Goal: Task Accomplishment & Management: Complete application form

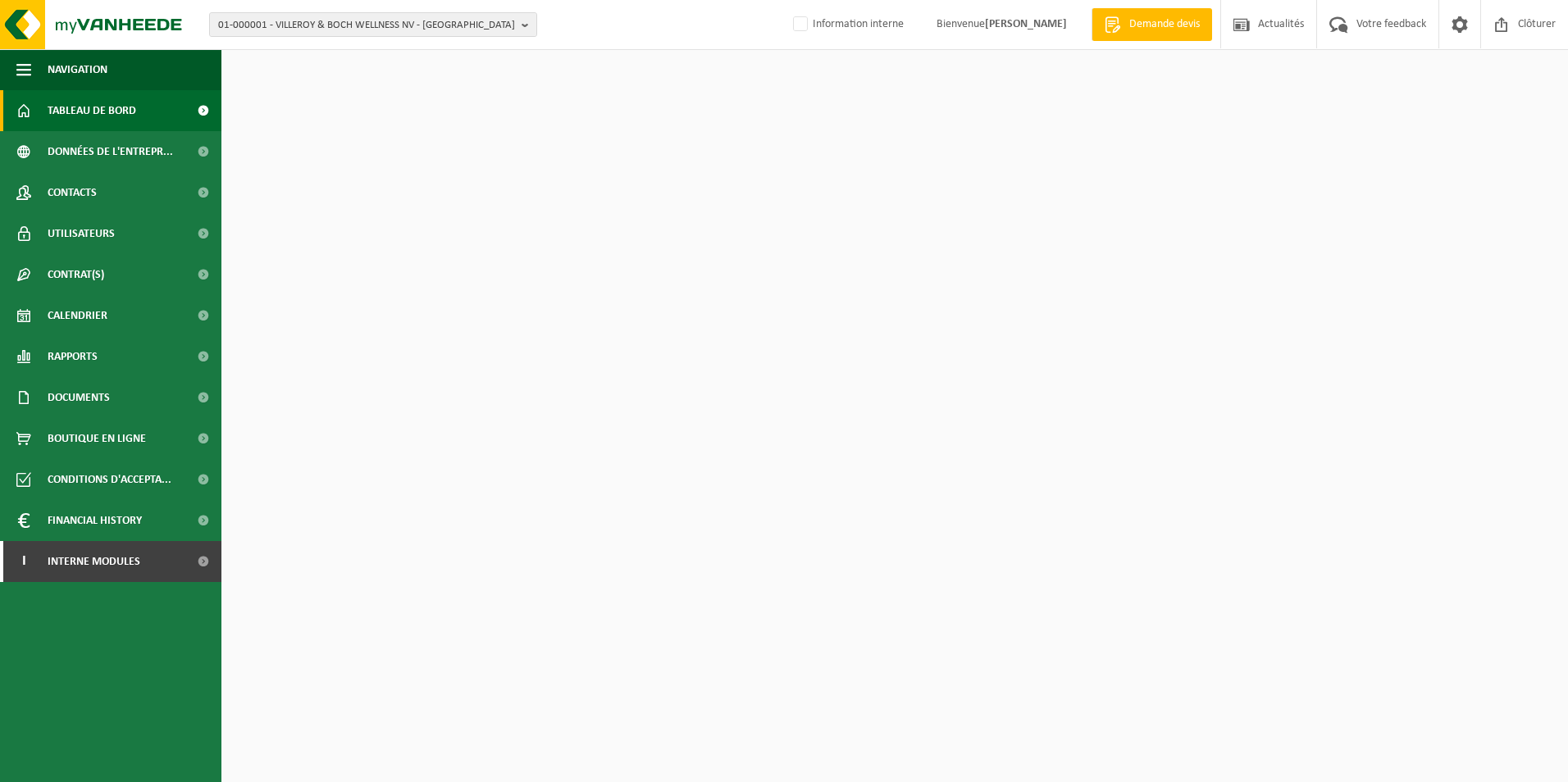
click at [278, 32] on span "01-000001 - VILLEROY & BOCH WELLNESS NV - ROESELARE" at bounding box center [366, 25] width 296 height 24
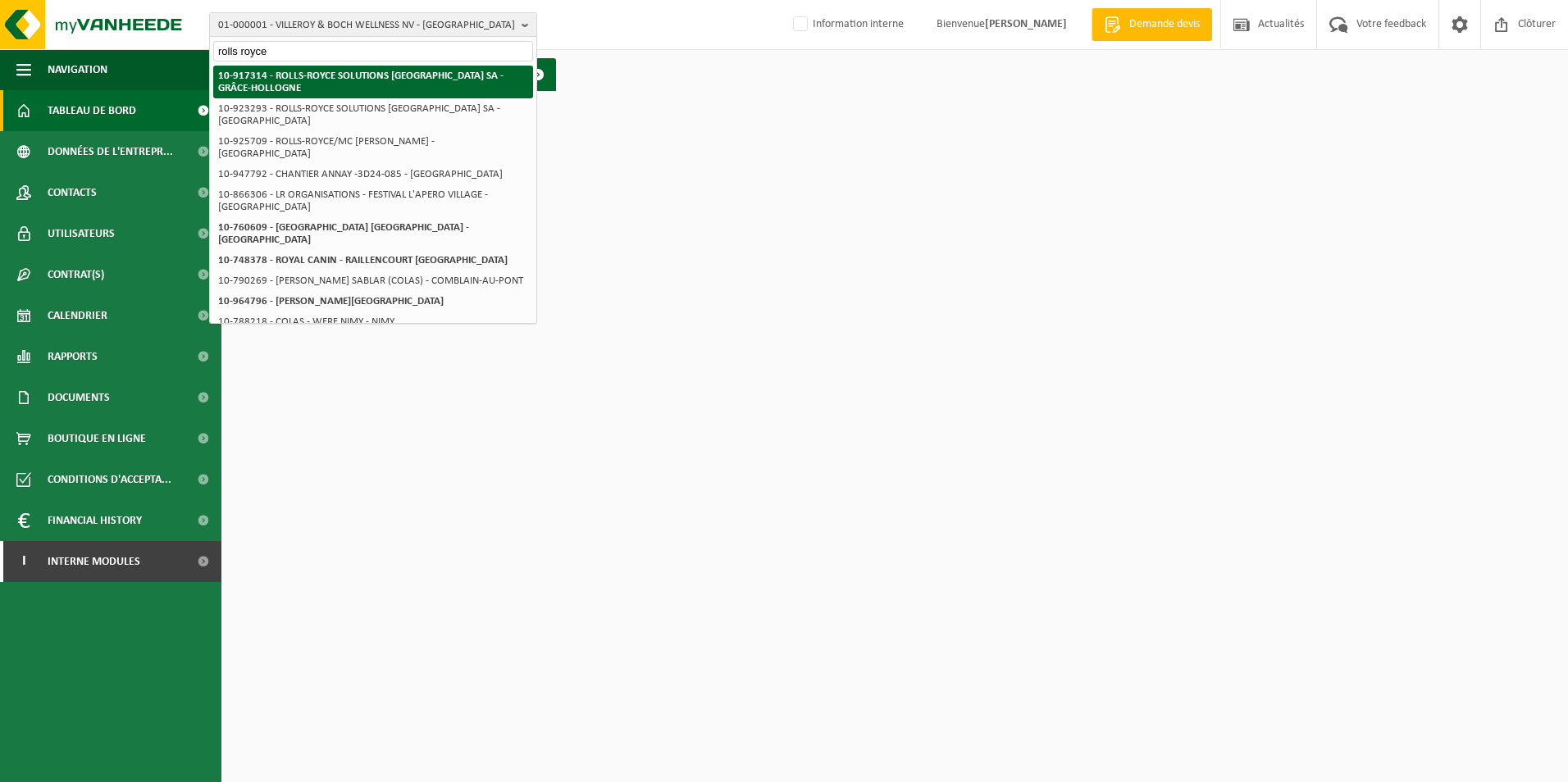
type input "rolls royce"
click at [324, 67] on li "10-917314 - ROLLS-ROYCE SOLUTIONS [GEOGRAPHIC_DATA] [PERSON_NAME]-HOLLOGNE" at bounding box center [373, 82] width 320 height 32
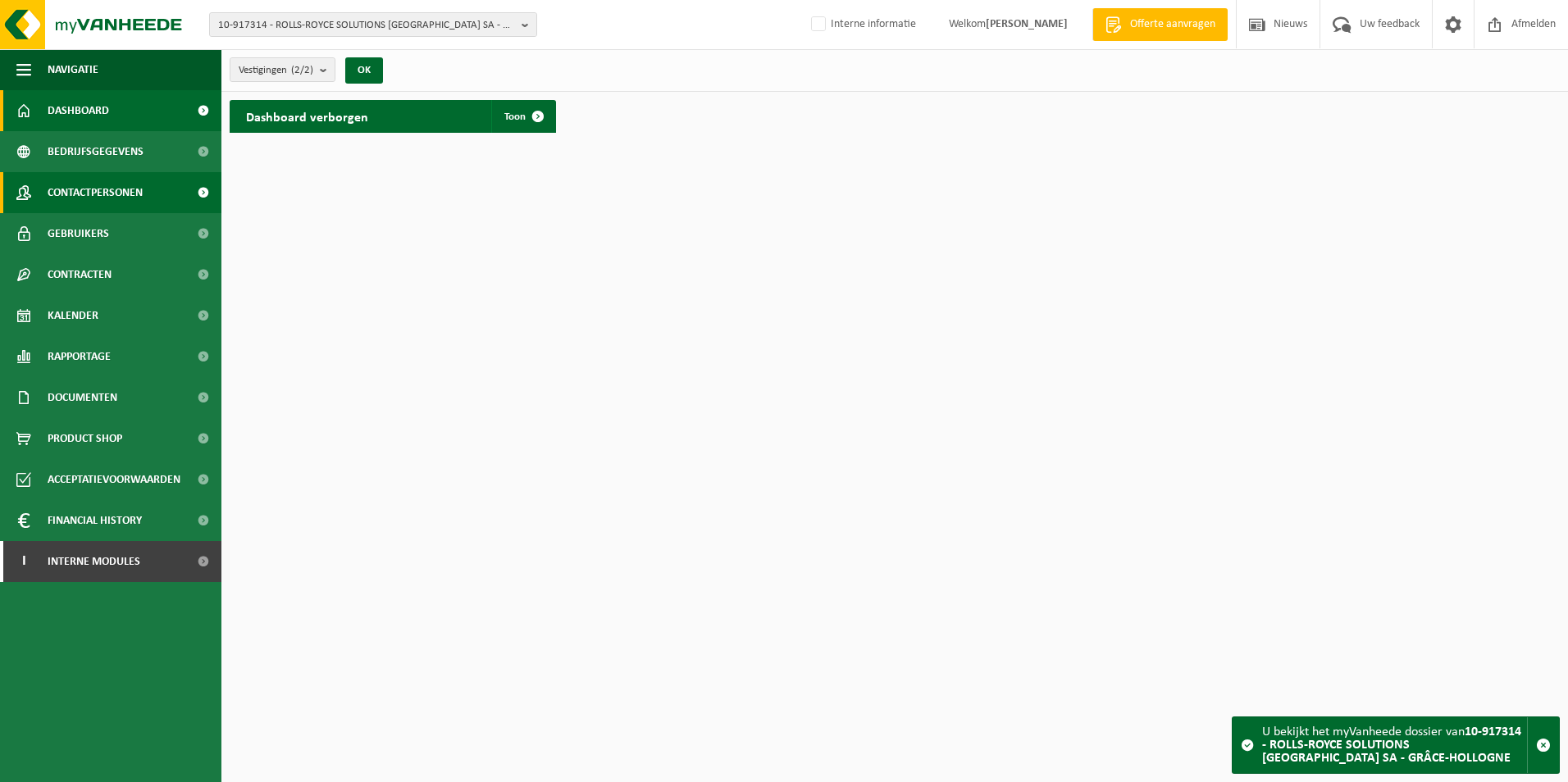
click at [106, 197] on span "Contactpersonen" at bounding box center [96, 192] width 96 height 41
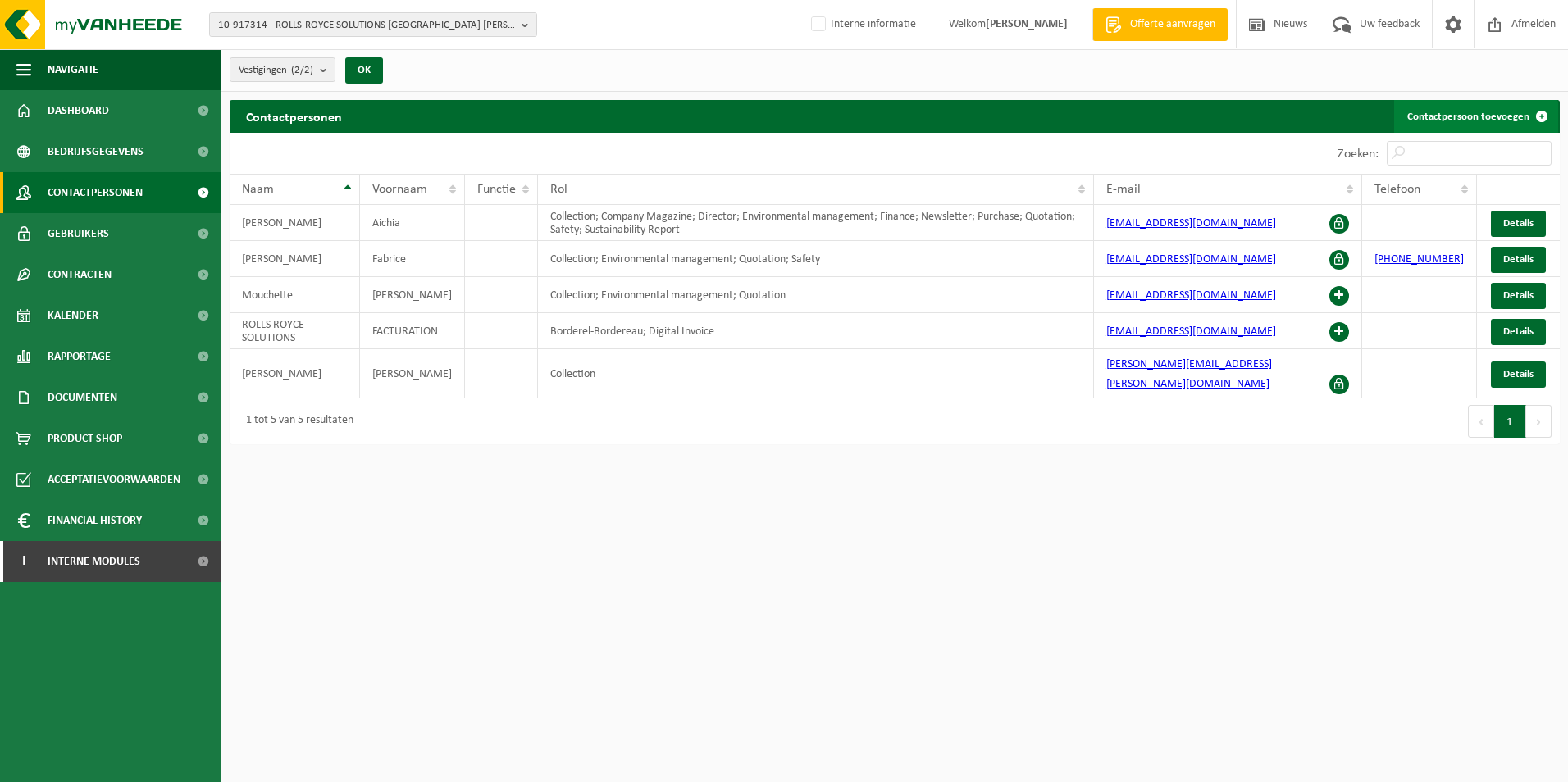
click at [1441, 119] on link "Contactpersoon toevoegen" at bounding box center [1476, 116] width 164 height 32
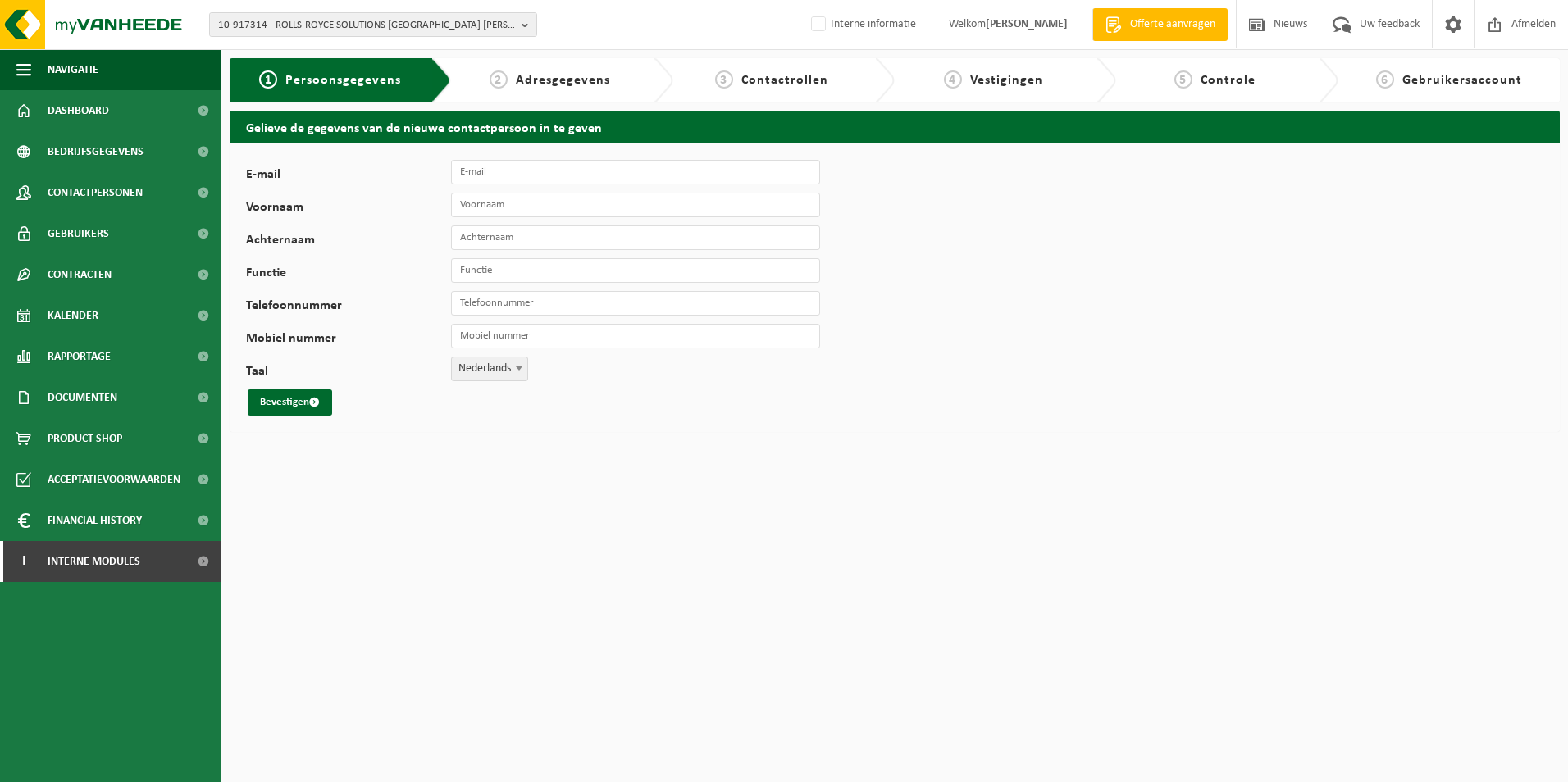
click at [533, 179] on input "E-mail" at bounding box center [634, 171] width 369 height 24
paste input "geoffrey.blancke@ps.rolls-royce.com"
type input "geoffrey.blancke@ps.rolls-royce.com"
click at [510, 205] on input "Voornaam" at bounding box center [634, 205] width 369 height 24
type input "Geoffrey"
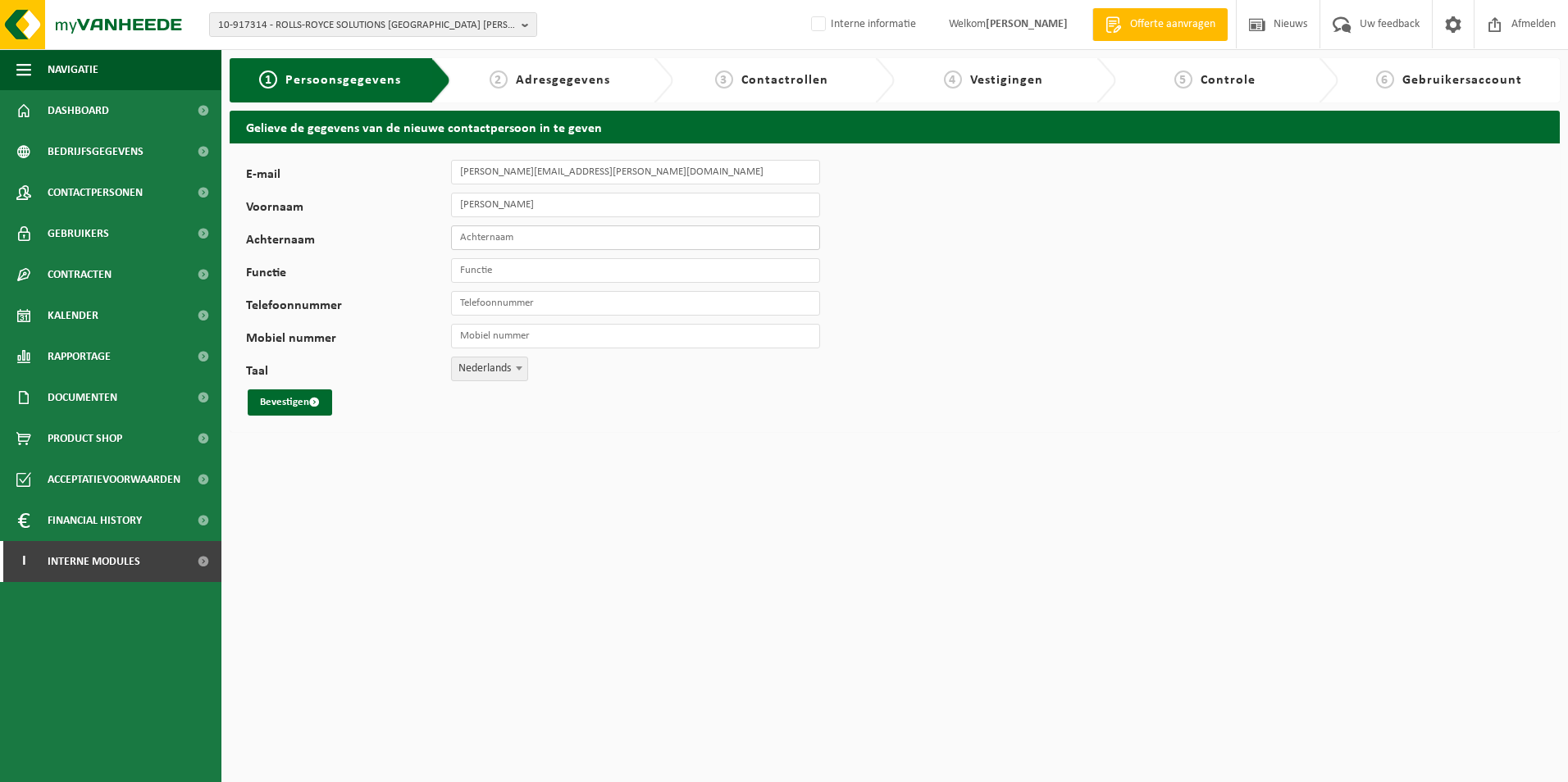
click at [523, 235] on input "Achternaam" at bounding box center [634, 237] width 369 height 24
type input "Blancke"
click at [535, 268] on input "Functie" at bounding box center [634, 270] width 369 height 24
type input "Magasinier"
click at [506, 377] on span "Nederlands" at bounding box center [489, 368] width 76 height 23
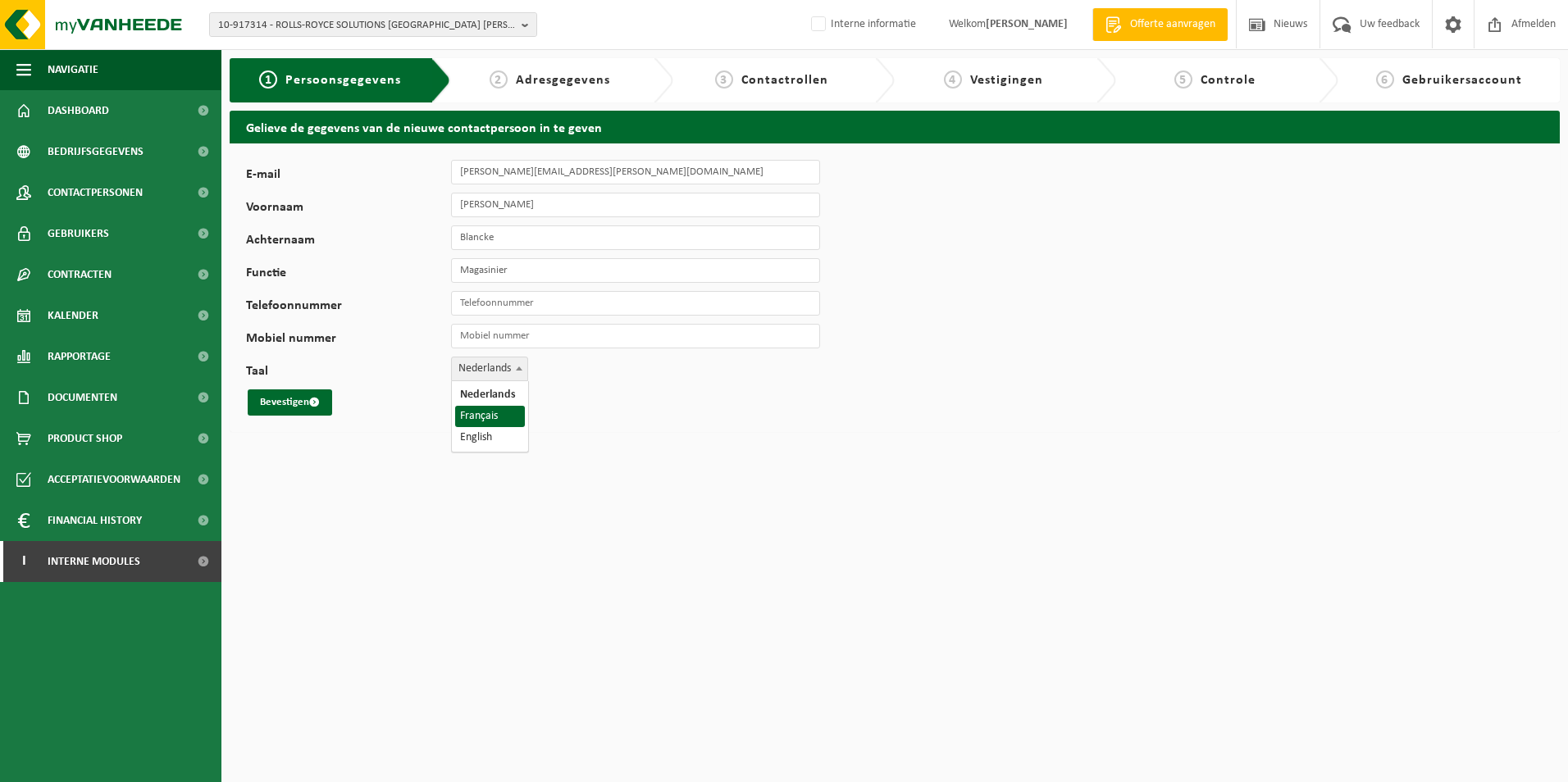
select select "1"
click at [289, 396] on button "Bevestigen" at bounding box center [290, 402] width 85 height 26
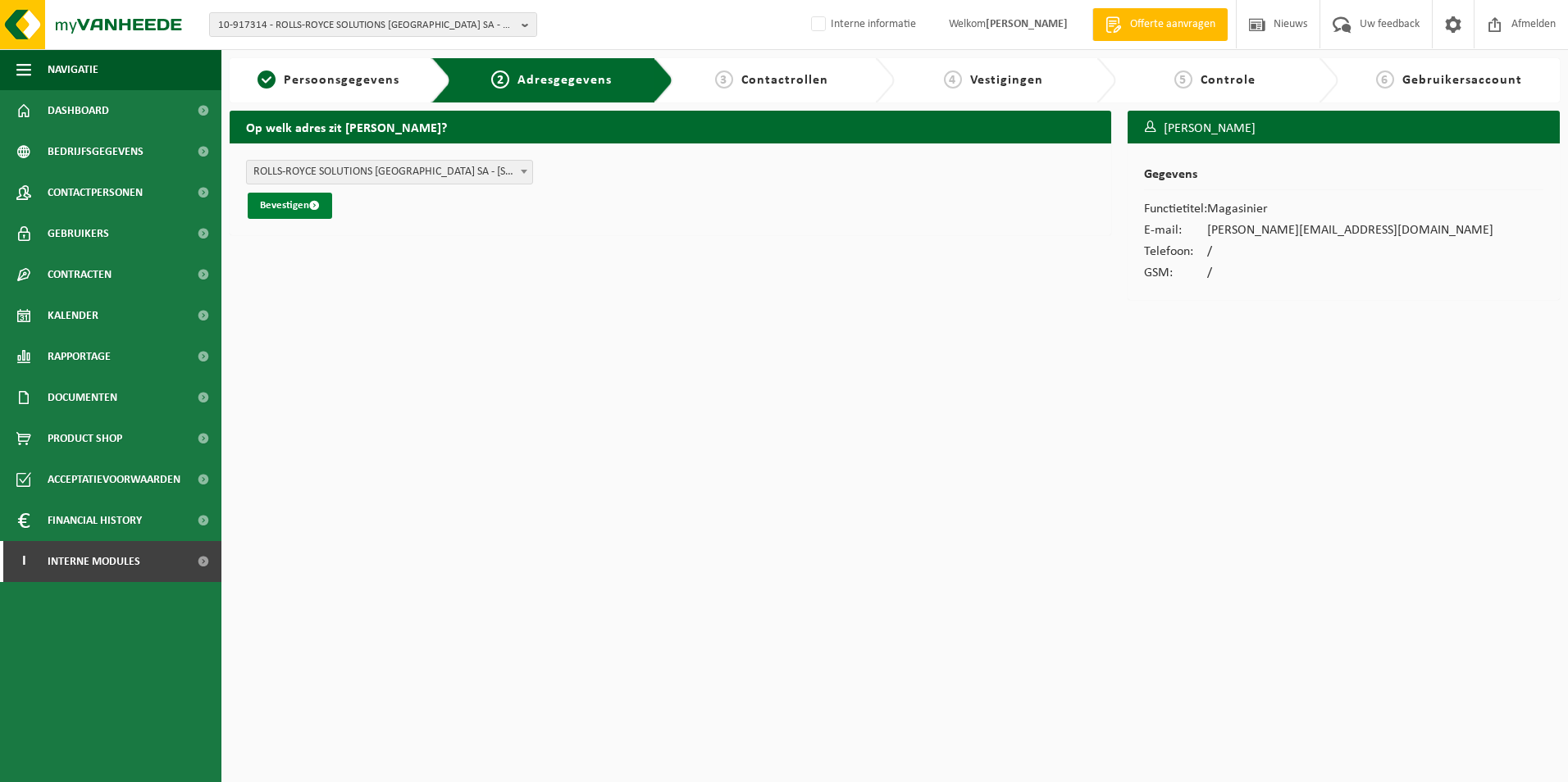
click at [278, 197] on button "Bevestigen" at bounding box center [290, 205] width 85 height 26
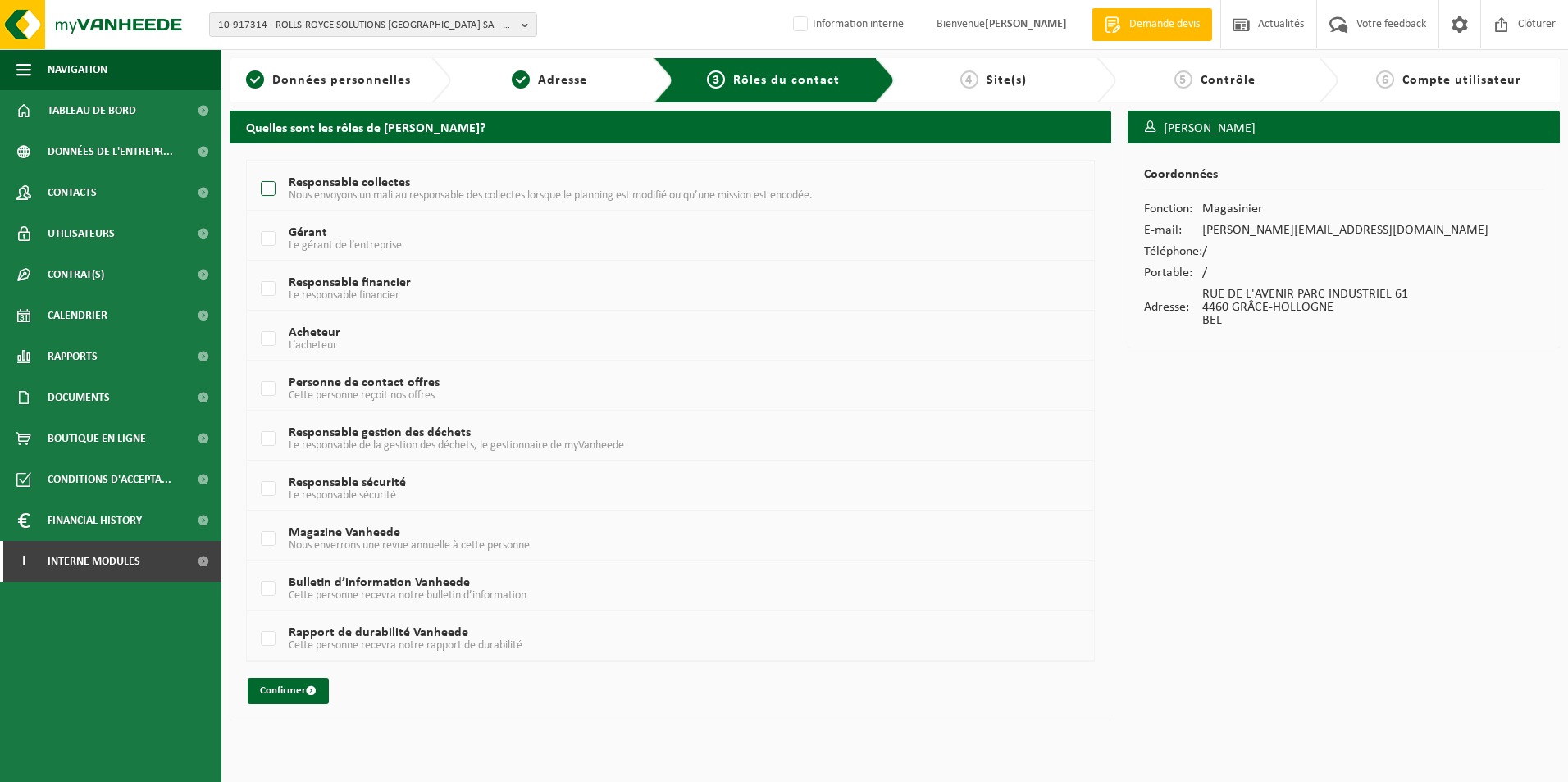
click at [357, 185] on label "Responsable collectes Nous envoyons un mali au responsable des collectes lorsqu…" at bounding box center [634, 189] width 754 height 24
click at [255, 168] on input "Responsable collectes Nous envoyons un mali au responsable des collectes lorsqu…" at bounding box center [254, 168] width 1 height 1
checkbox input "true"
click at [397, 434] on label "Responsable gestion des déchets Le responsable de la gestion des déchets, le ge…" at bounding box center [634, 439] width 754 height 24
click at [255, 419] on input "Responsable gestion des déchets Le responsable de la gestion des déchets, le ge…" at bounding box center [254, 418] width 1 height 1
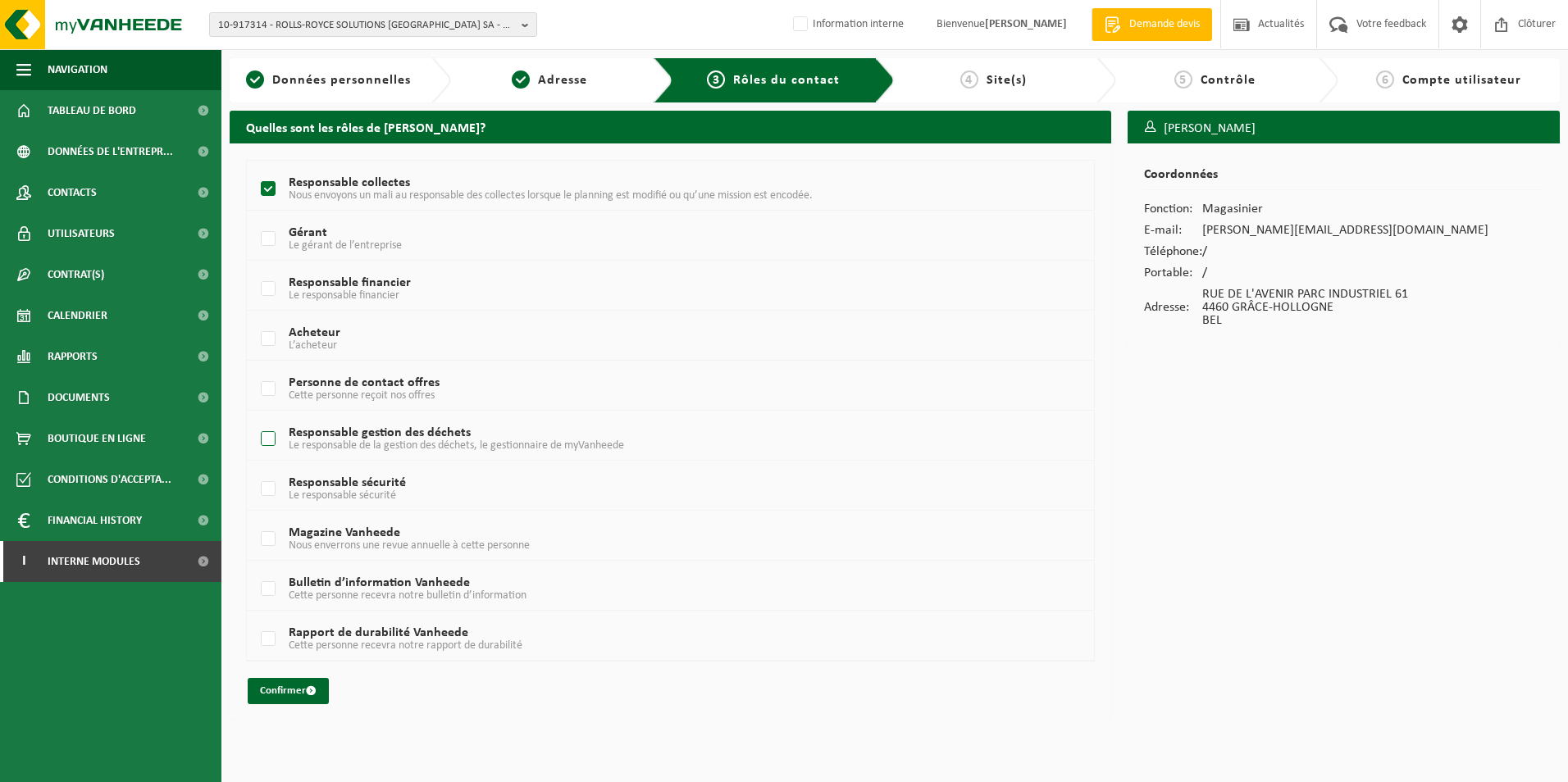
checkbox input "true"
click at [290, 693] on button "Confirmer" at bounding box center [288, 690] width 81 height 26
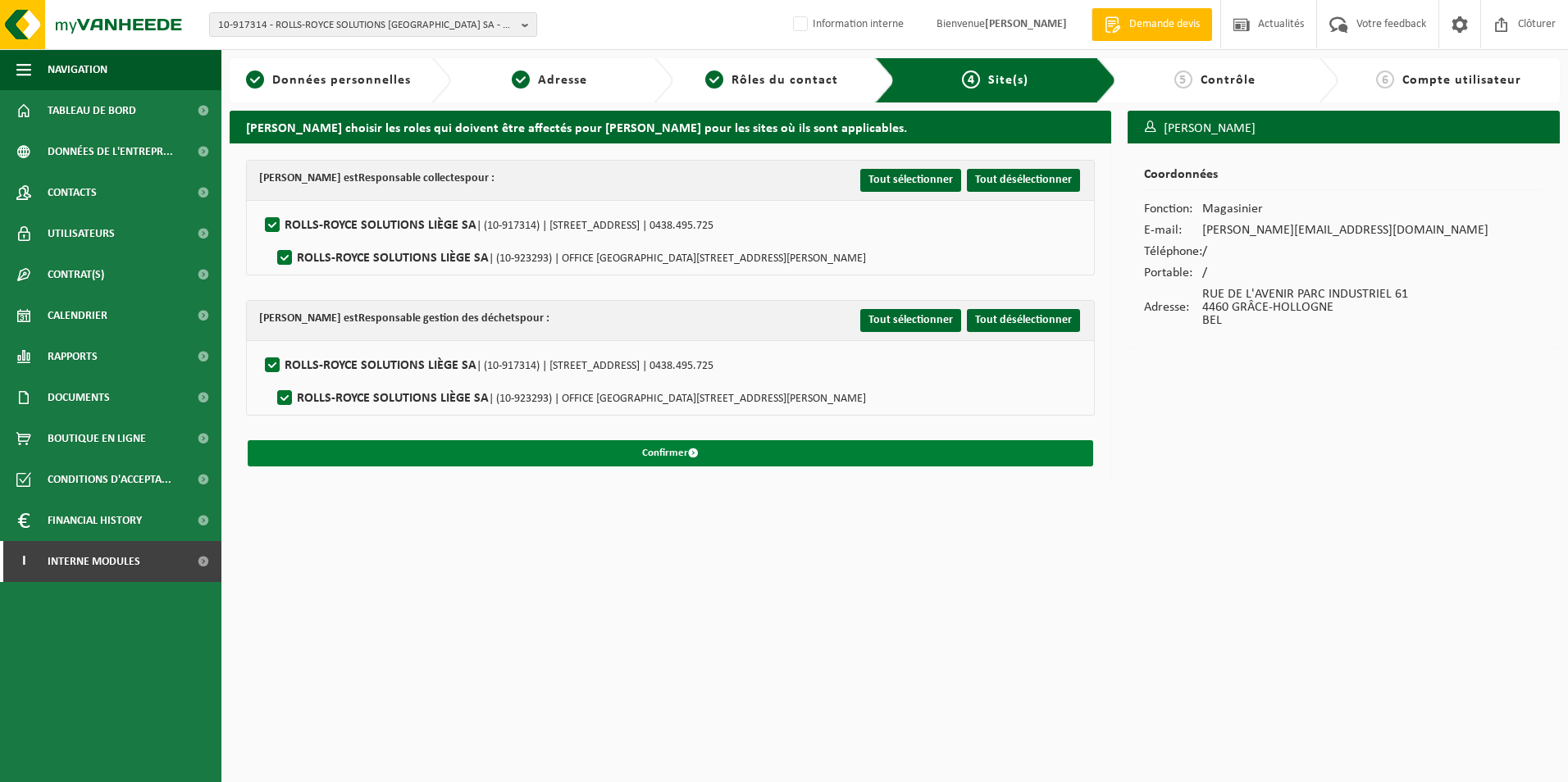
click at [688, 448] on span "submit" at bounding box center [693, 453] width 11 height 11
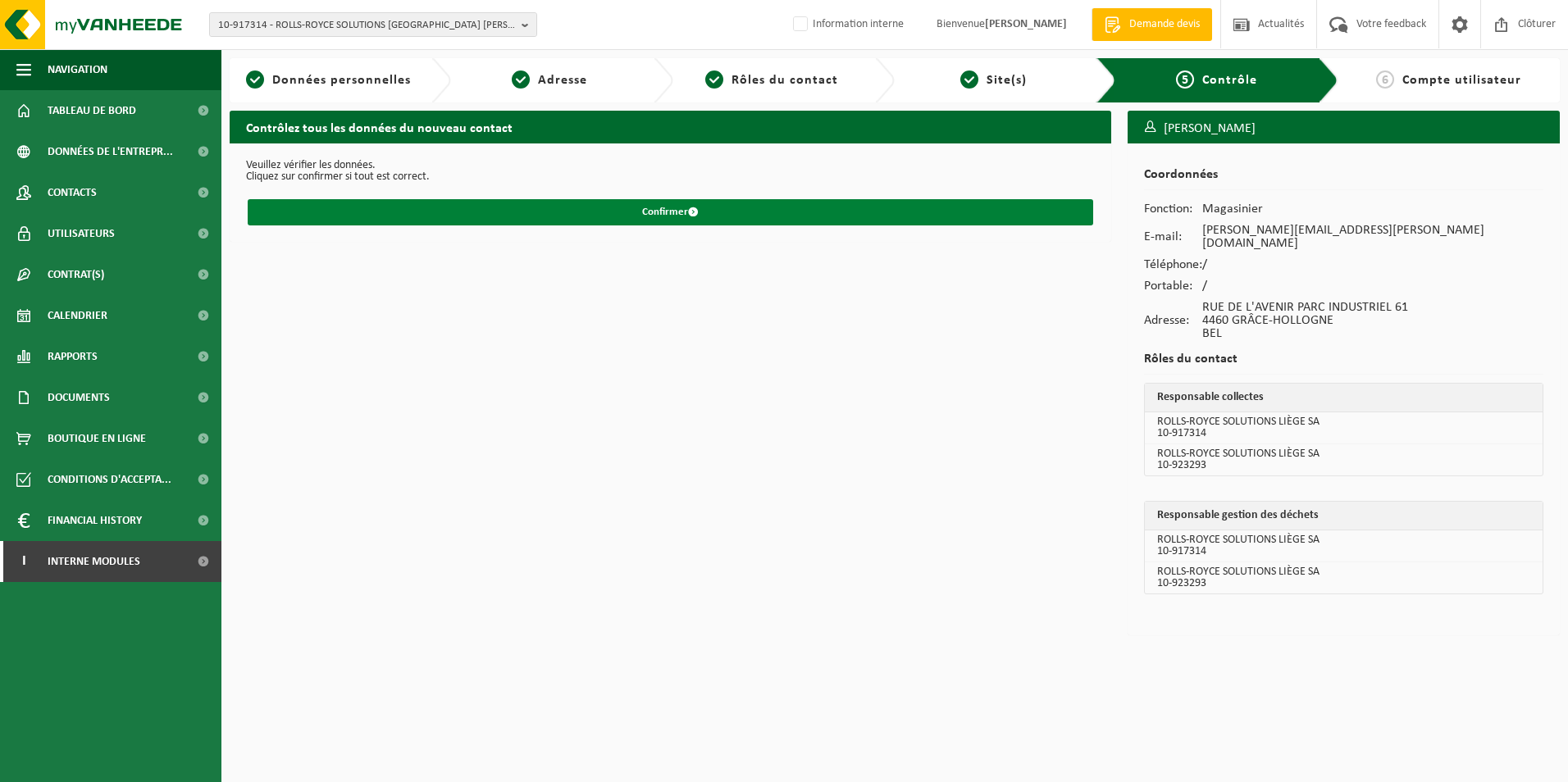
click at [655, 214] on button "Confirmer" at bounding box center [670, 212] width 845 height 26
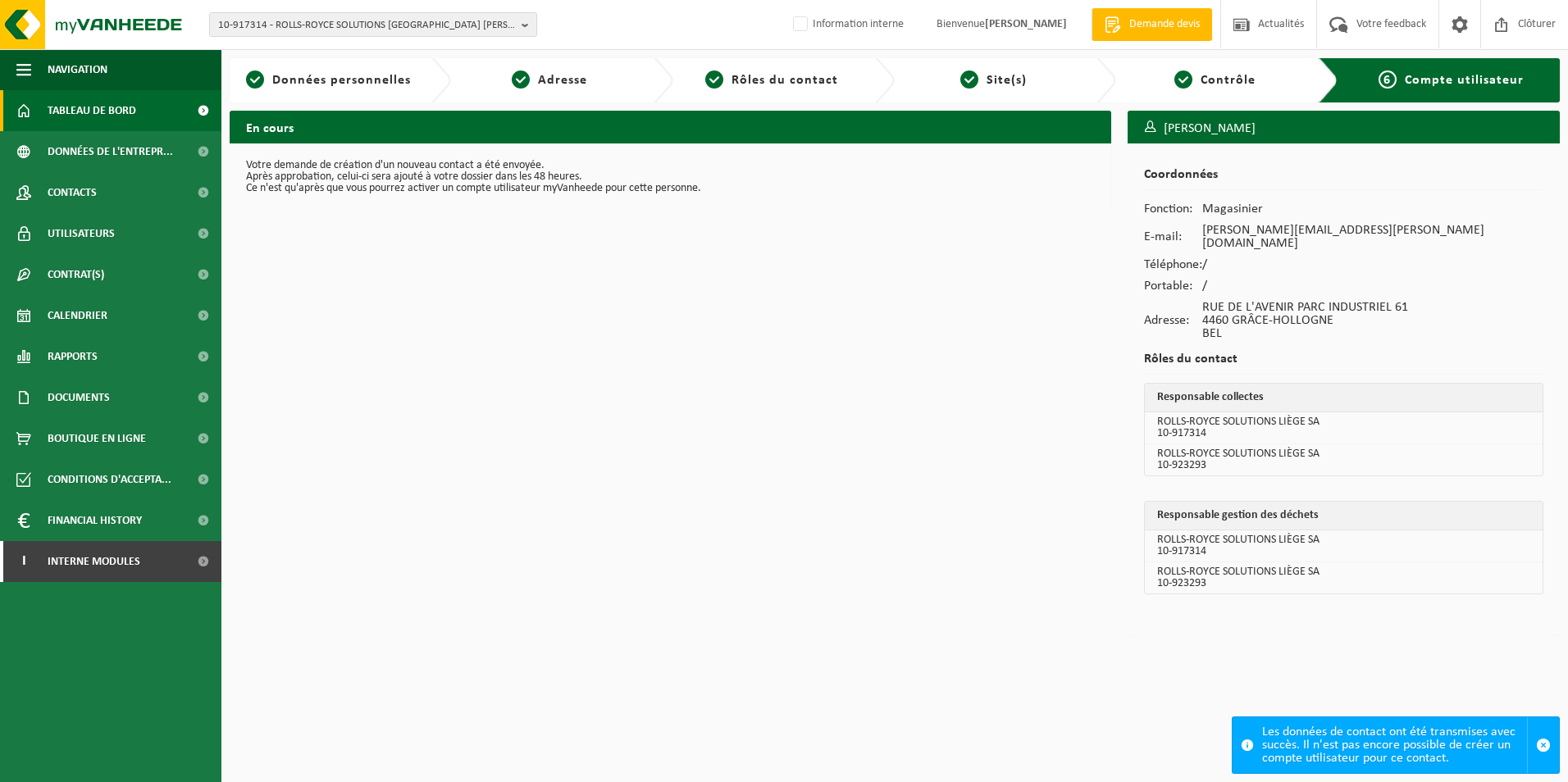
click at [130, 116] on span "Tableau de bord" at bounding box center [92, 110] width 88 height 41
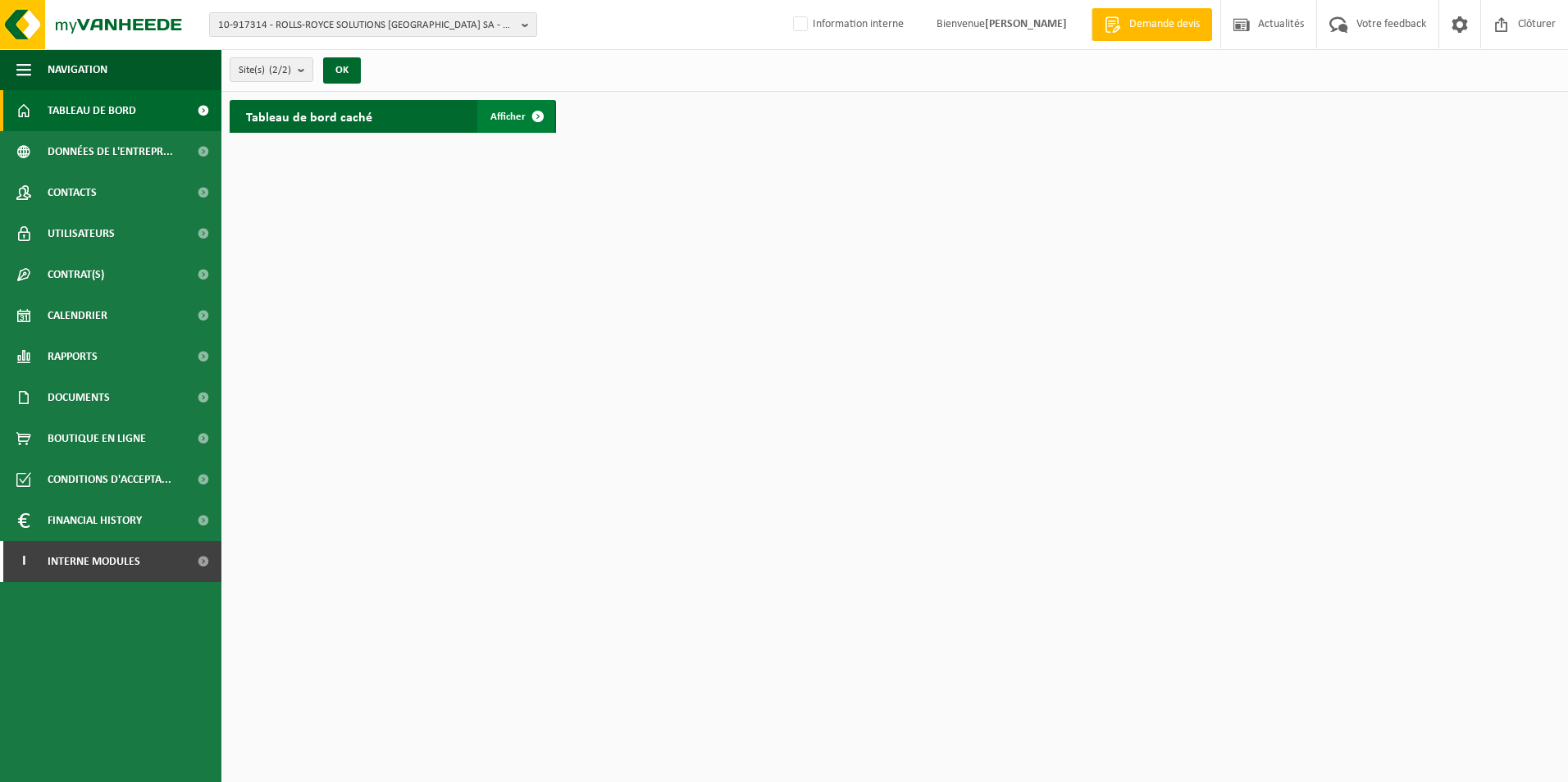
click at [517, 114] on span "Afficher" at bounding box center [507, 117] width 35 height 11
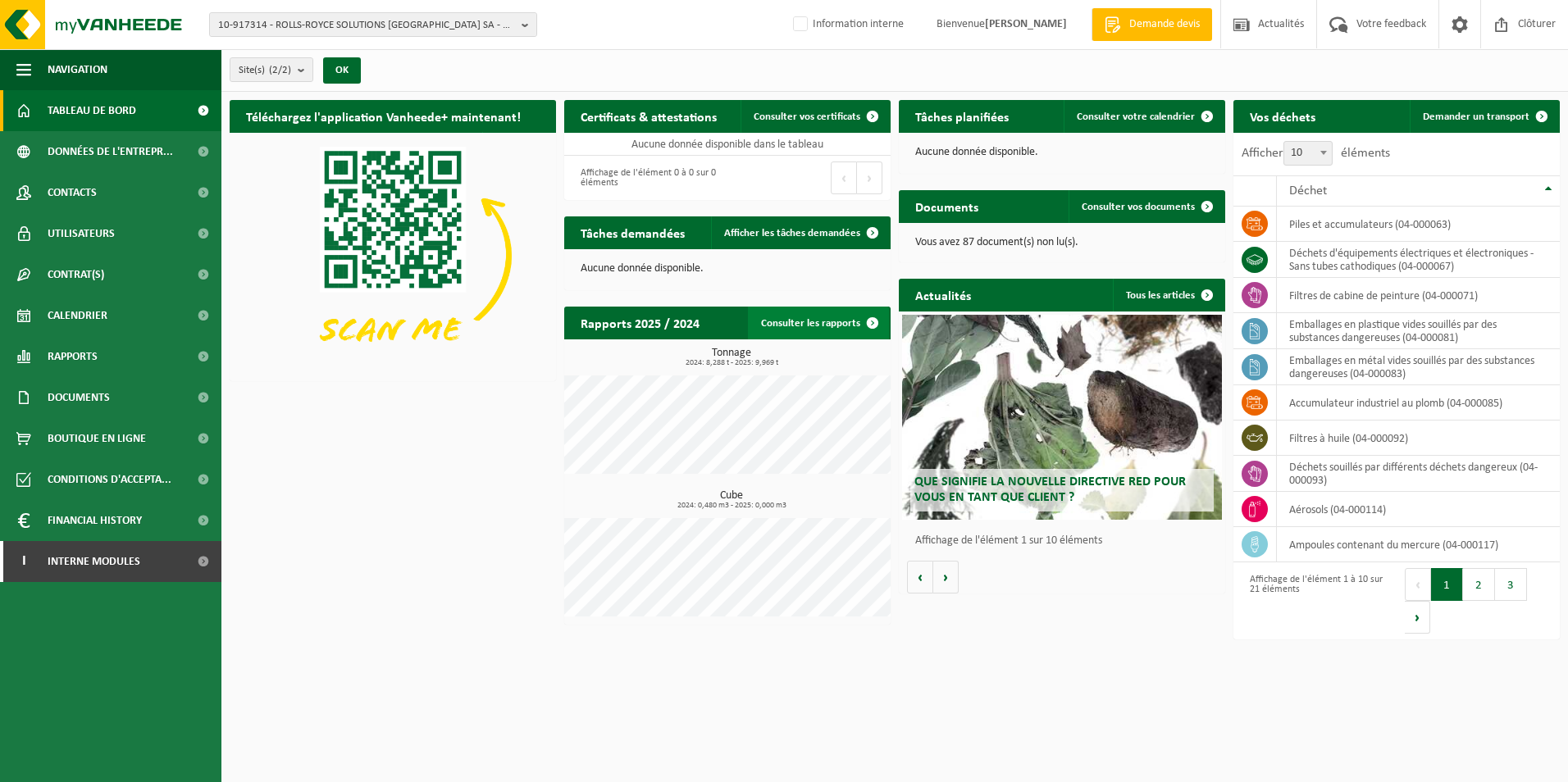
click at [787, 317] on link "Consulter les rapports" at bounding box center [818, 323] width 141 height 32
